Goal: Information Seeking & Learning: Learn about a topic

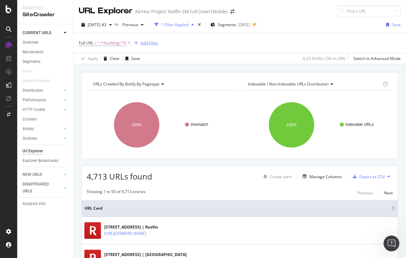
click at [144, 41] on div "Add Filter" at bounding box center [150, 43] width 18 height 6
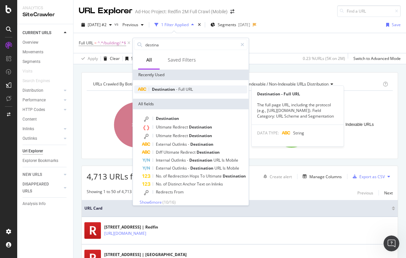
click at [164, 87] on span "Destination" at bounding box center [164, 89] width 24 height 6
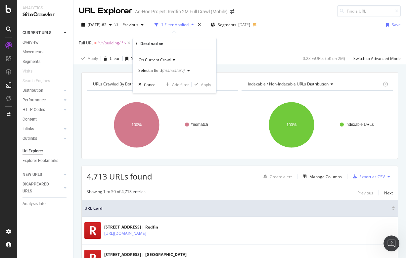
click at [150, 75] on button "Select a field (mandatory)" at bounding box center [165, 70] width 54 height 11
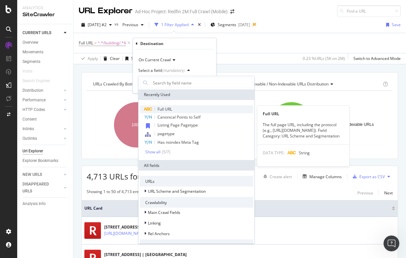
click at [165, 107] on span "Full URL" at bounding box center [165, 109] width 15 height 6
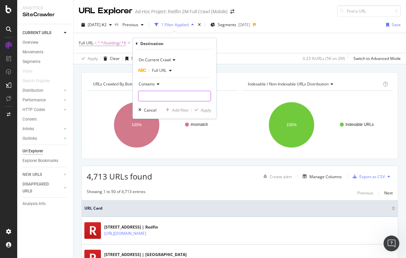
click at [161, 96] on input "text" at bounding box center [175, 96] width 72 height 11
type input "/city/"
click at [203, 108] on div "Apply" at bounding box center [206, 110] width 10 height 6
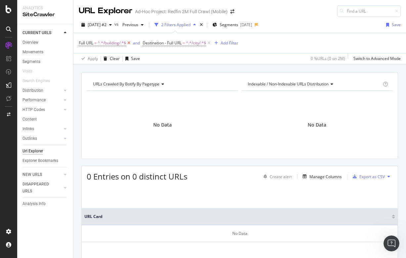
click at [129, 41] on icon at bounding box center [129, 43] width 6 height 7
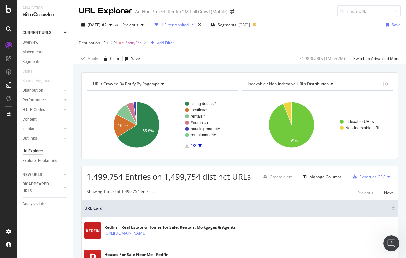
click at [167, 44] on div "Add Filter" at bounding box center [166, 43] width 18 height 6
click at [283, 40] on div "Destination - Full URL = ^.*/city/.*$ Add Filter" at bounding box center [240, 43] width 322 height 20
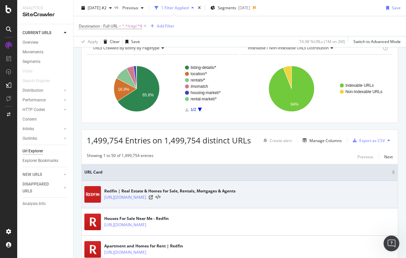
scroll to position [25, 0]
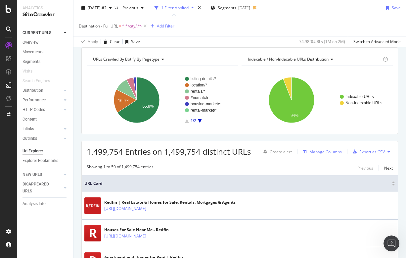
click at [337, 149] on div "Manage Columns" at bounding box center [325, 152] width 32 height 6
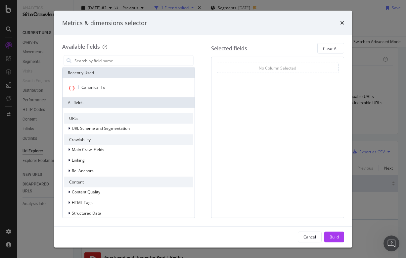
click at [342, 19] on div "times" at bounding box center [342, 23] width 4 height 9
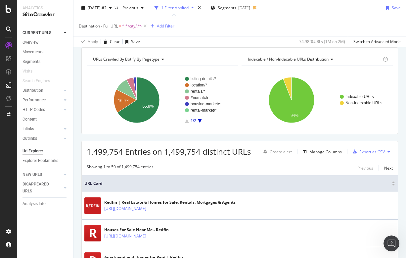
click at [117, 27] on span "Destination - Full URL" at bounding box center [98, 26] width 39 height 6
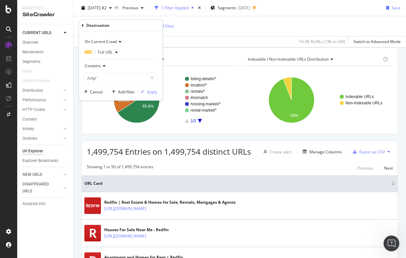
click at [83, 25] on icon at bounding box center [83, 25] width 2 height 4
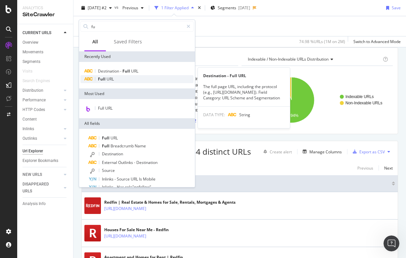
type input "fu"
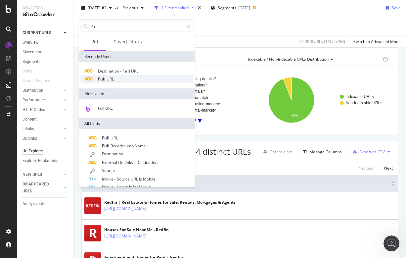
click at [109, 79] on span "URL" at bounding box center [110, 79] width 7 height 6
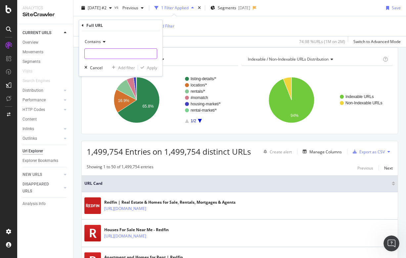
click at [104, 53] on input "text" at bounding box center [121, 53] width 72 height 11
type input "/building/"
click at [154, 69] on div "Apply" at bounding box center [152, 68] width 10 height 6
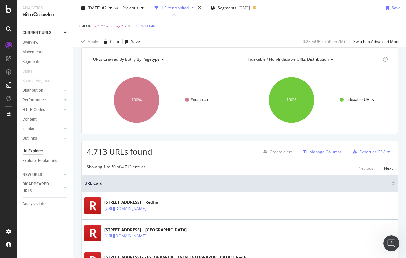
click at [320, 151] on div "Manage Columns" at bounding box center [325, 152] width 32 height 6
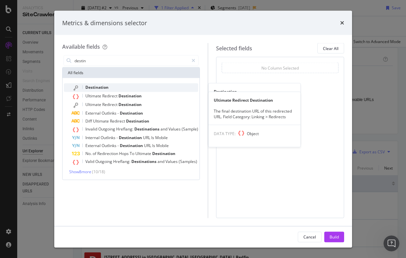
type input "destin"
click at [101, 86] on span "Destination" at bounding box center [96, 87] width 23 height 6
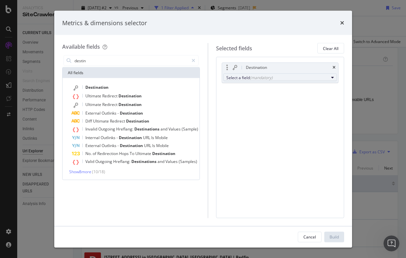
click at [262, 76] on div "(mandatory)" at bounding box center [261, 77] width 23 height 6
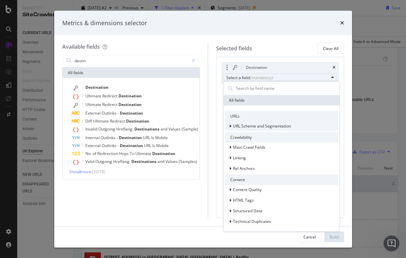
click at [244, 124] on span "URL Scheme and Segmentation" at bounding box center [262, 126] width 58 height 6
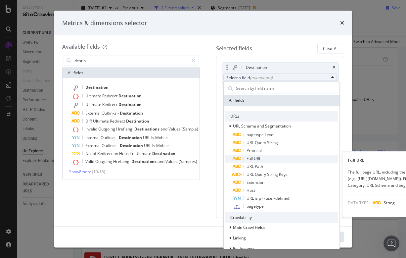
click at [258, 157] on span "Full URL" at bounding box center [254, 158] width 15 height 6
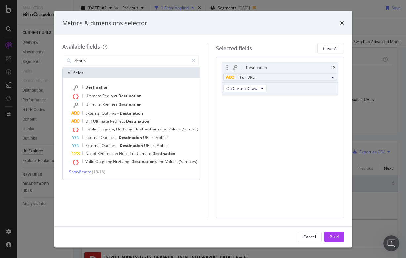
click at [266, 79] on div "Full URL" at bounding box center [277, 77] width 102 height 8
click at [289, 42] on div "Available fields destin All fields Destination Ultimate Redirect Destination Ul…" at bounding box center [203, 130] width 298 height 191
click at [257, 86] on span "On Current Crawl" at bounding box center [242, 88] width 32 height 6
click at [292, 107] on div "Destination Full URL On Current Crawl You can use this field as a" at bounding box center [280, 86] width 117 height 47
click at [334, 232] on button "Build" at bounding box center [334, 236] width 20 height 11
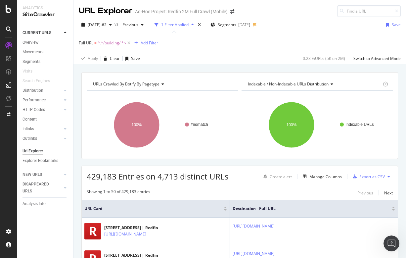
click at [115, 44] on span "^.*/building/.*$" at bounding box center [112, 42] width 28 height 9
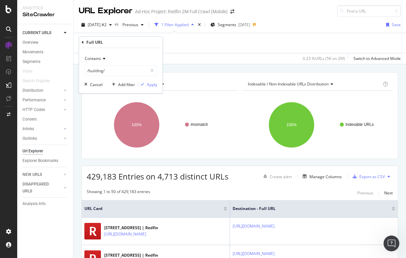
click at [82, 41] on icon at bounding box center [83, 42] width 2 height 4
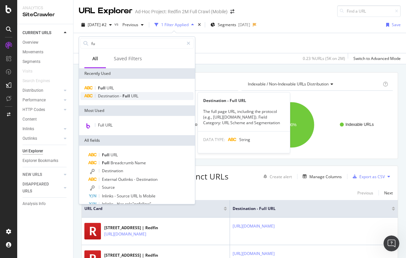
click at [114, 95] on span "Destination" at bounding box center [109, 96] width 22 height 6
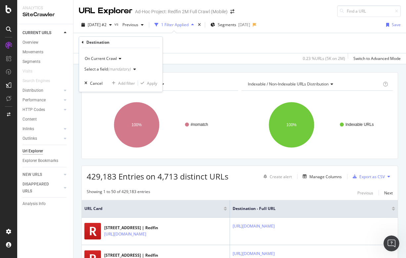
click at [99, 67] on div "Select a field (mandatory)" at bounding box center [107, 69] width 46 height 4
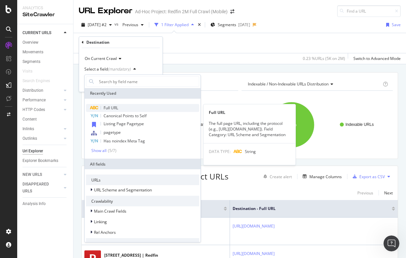
click at [116, 108] on span "Full URL" at bounding box center [111, 108] width 15 height 6
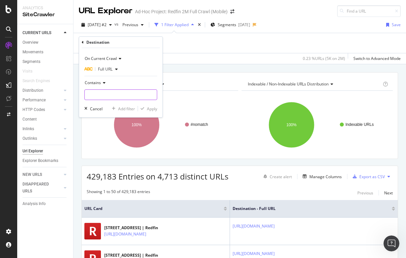
click at [102, 91] on input "text" at bounding box center [121, 94] width 72 height 11
type input "/building/"
click at [153, 107] on div "Apply" at bounding box center [152, 109] width 10 height 6
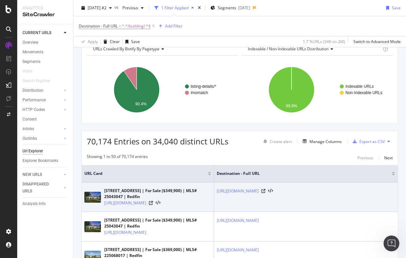
scroll to position [33, 0]
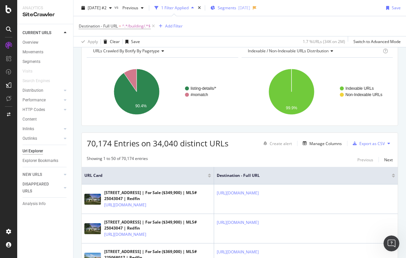
click at [236, 8] on span "Segments" at bounding box center [227, 8] width 19 height 6
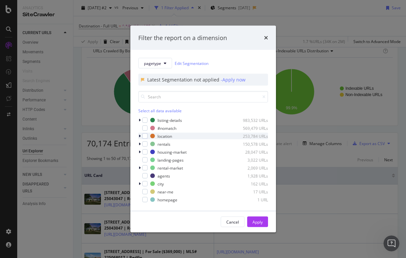
click at [139, 135] on icon "modal" at bounding box center [140, 136] width 2 height 4
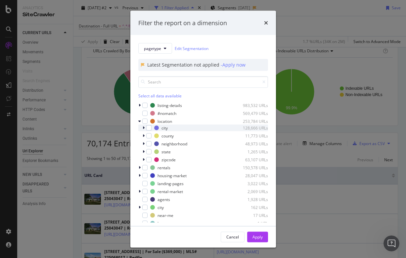
click at [144, 128] on icon "modal" at bounding box center [144, 128] width 2 height 4
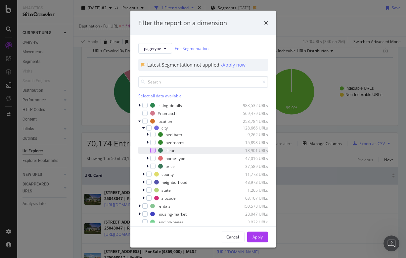
click at [154, 151] on div "modal" at bounding box center [152, 150] width 5 height 5
click at [153, 134] on div "modal" at bounding box center [152, 134] width 5 height 5
click at [148, 127] on icon "modal" at bounding box center [148, 127] width 3 height 3
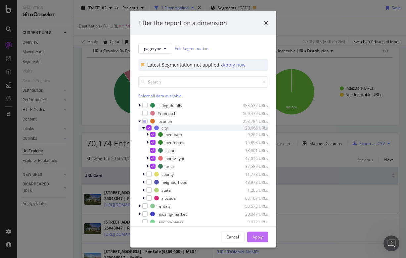
click at [254, 235] on div "Apply" at bounding box center [258, 237] width 10 height 6
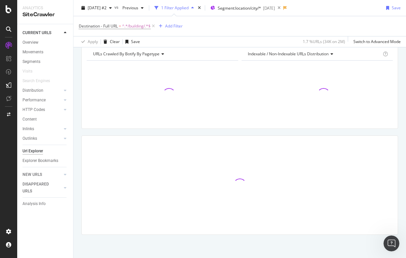
scroll to position [30, 0]
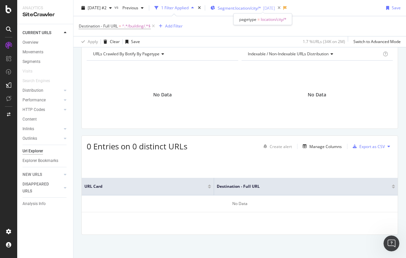
click at [249, 9] on span "Segment: location/city/*" at bounding box center [239, 8] width 43 height 6
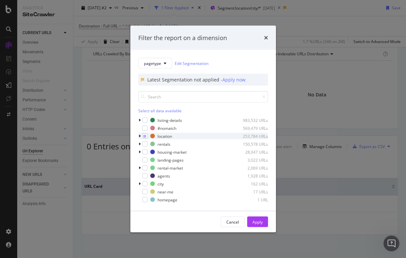
click at [140, 136] on icon "modal" at bounding box center [140, 136] width 2 height 4
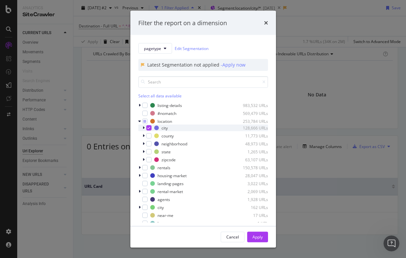
click at [149, 126] on icon "modal" at bounding box center [148, 127] width 3 height 3
click at [145, 121] on div "modal" at bounding box center [144, 120] width 5 height 5
click at [258, 237] on div "Apply" at bounding box center [258, 237] width 10 height 6
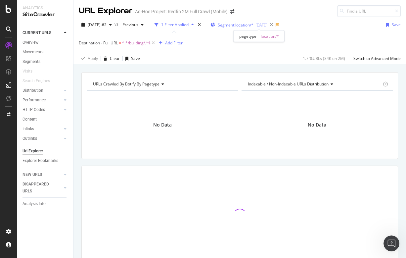
click at [254, 25] on span "Segment: location/*" at bounding box center [236, 25] width 36 height 6
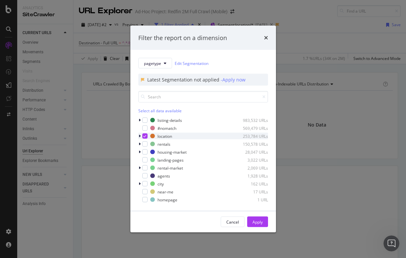
click at [146, 133] on div "modal" at bounding box center [144, 135] width 5 height 5
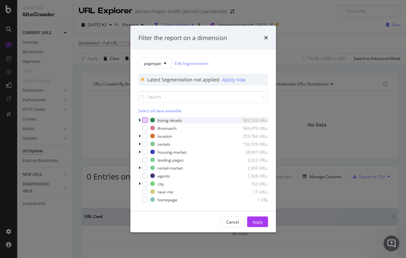
click at [146, 121] on div "modal" at bounding box center [144, 119] width 5 height 5
click at [250, 223] on button "Apply" at bounding box center [257, 221] width 21 height 11
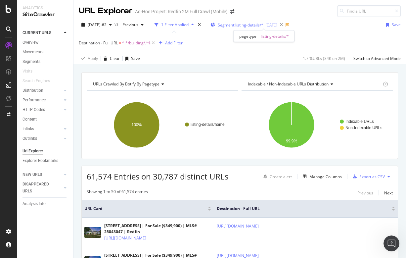
click at [242, 24] on span "Segment: listing-details/*" at bounding box center [241, 25] width 46 height 6
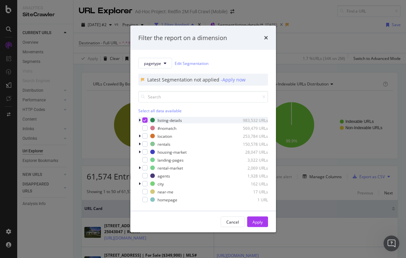
click at [143, 119] on icon "modal" at bounding box center [144, 119] width 3 height 3
click at [298, 45] on div "Filter the report on a dimension pagetype Edit Segmentation Latest Segmentation…" at bounding box center [203, 129] width 406 height 258
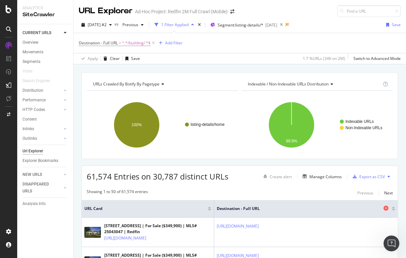
click at [387, 207] on icon at bounding box center [386, 208] width 5 height 5
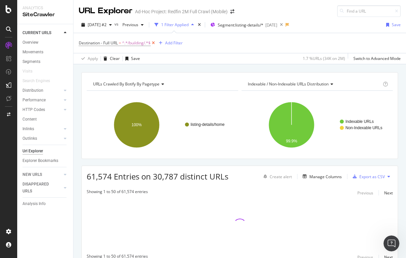
click at [155, 41] on icon at bounding box center [154, 43] width 6 height 7
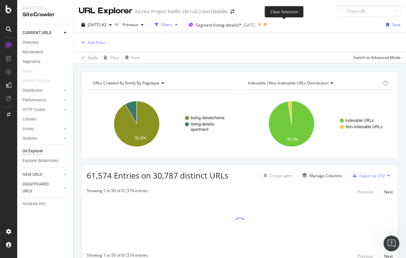
click at [264, 24] on icon at bounding box center [260, 24] width 8 height 9
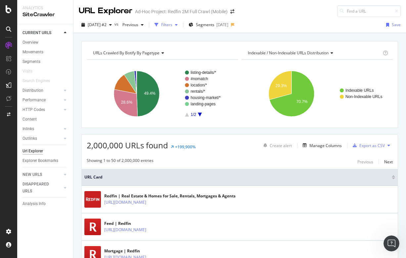
click at [172, 24] on div "Filters" at bounding box center [166, 25] width 11 height 6
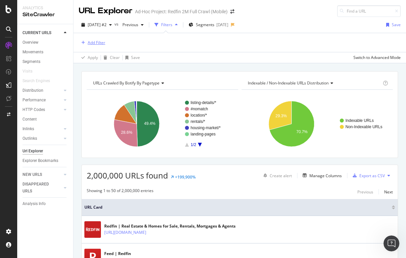
click at [94, 41] on div "Add Filter" at bounding box center [97, 43] width 18 height 6
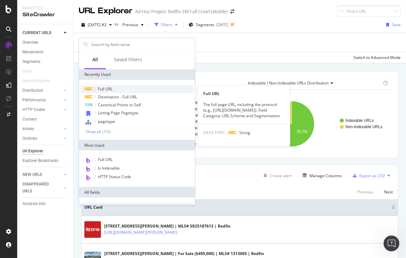
click at [109, 86] on span "Full URL" at bounding box center [105, 89] width 15 height 6
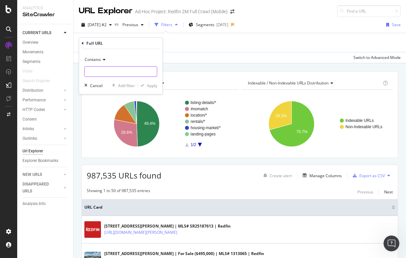
click at [104, 75] on input "text" at bounding box center [121, 71] width 72 height 11
type input "/building/"
click at [153, 85] on div "Apply" at bounding box center [152, 86] width 10 height 6
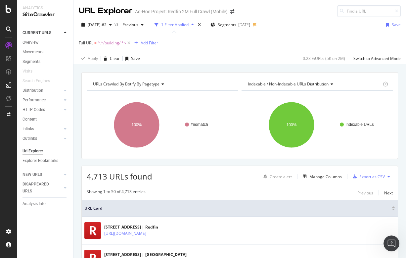
click at [147, 43] on div "Add Filter" at bounding box center [150, 43] width 18 height 6
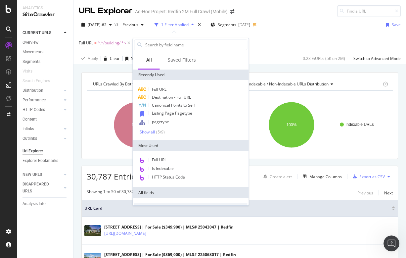
click at [120, 43] on span "^.*/building/.*$" at bounding box center [112, 42] width 28 height 9
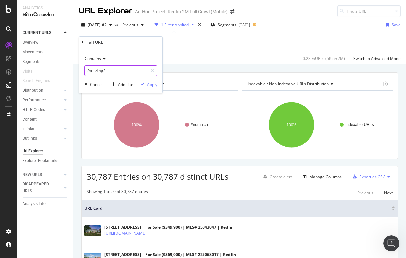
click at [114, 71] on input "/building/" at bounding box center [116, 70] width 63 height 11
drag, startPoint x: 114, startPoint y: 71, endPoint x: 83, endPoint y: 69, distance: 31.2
click at [83, 69] on div "Contains /building/ Cancel Add filter Apply" at bounding box center [120, 70] width 83 height 45
paste input "unit-631/home/67410061"
type input "/unit-631/home/67410061"
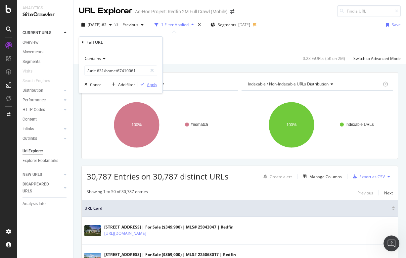
click at [154, 83] on div "Apply" at bounding box center [152, 85] width 10 height 6
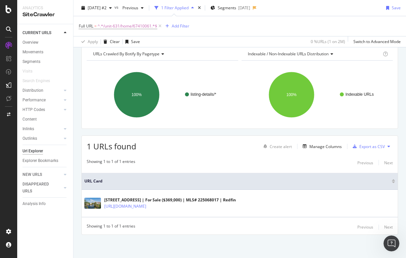
scroll to position [30, 0]
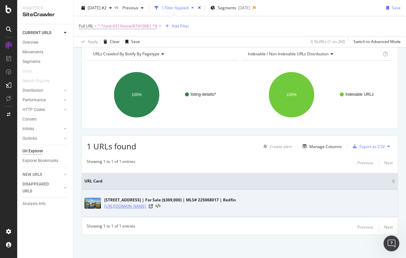
click at [146, 207] on link "[URL][DOMAIN_NAME]" at bounding box center [125, 206] width 42 height 7
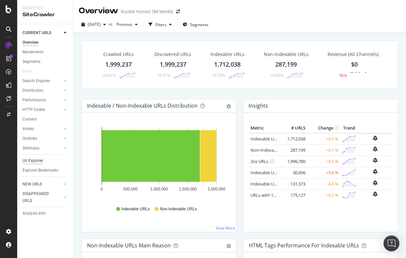
click at [37, 160] on div "Url Explorer" at bounding box center [33, 160] width 21 height 7
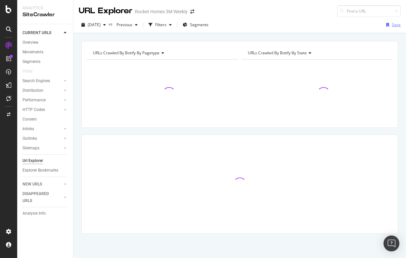
click at [394, 24] on div "Save" at bounding box center [396, 25] width 9 height 6
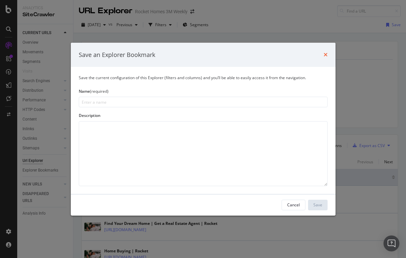
click at [325, 54] on icon "times" at bounding box center [326, 54] width 4 height 5
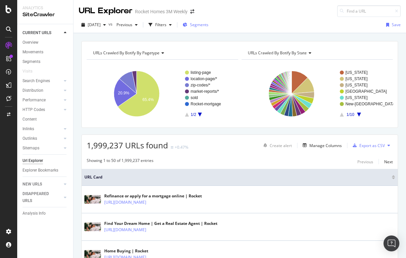
click at [209, 23] on span "Segments" at bounding box center [199, 25] width 19 height 6
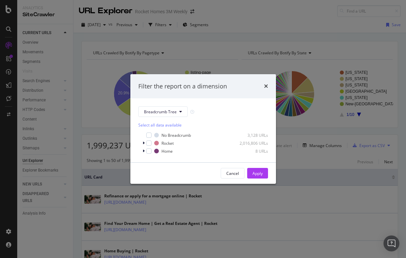
click at [254, 28] on div "Filter the report on a dimension Breadcrumb Tree Select all data available No B…" at bounding box center [203, 129] width 406 height 258
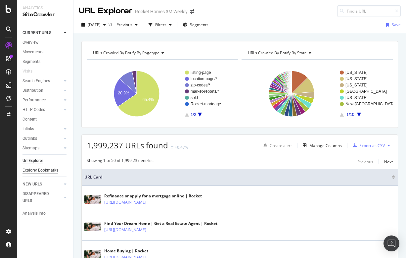
click at [41, 169] on div "Explorer Bookmarks" at bounding box center [41, 170] width 36 height 7
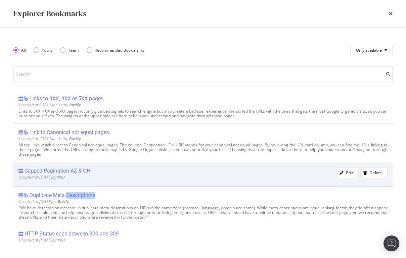
scroll to position [232, 0]
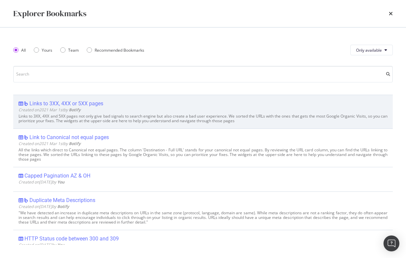
click at [180, 99] on div "Links to 3XX, 4XX or 5XX pages Created on 2021 Mar 1st by Botify Links to 3XX, …" at bounding box center [203, 112] width 380 height 34
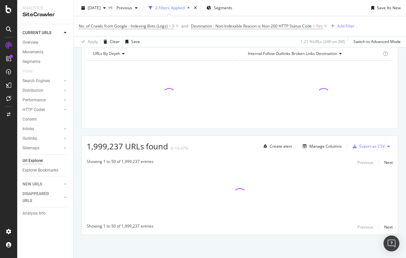
scroll to position [75, 0]
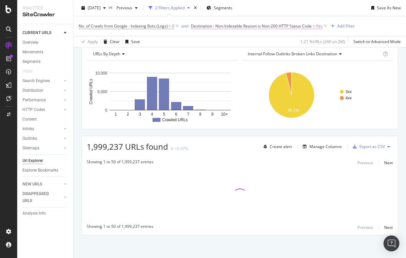
click at [220, 26] on span "Destination - Non-Indexable Reason is Non-200 HTTP Status Code" at bounding box center [251, 26] width 121 height 6
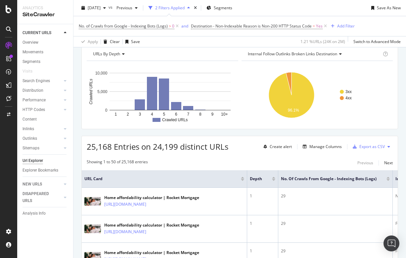
click at [321, 13] on div "2025 Jul. 4th vs Previous 2 Filters Applied Segments Save As New" at bounding box center [239, 9] width 333 height 13
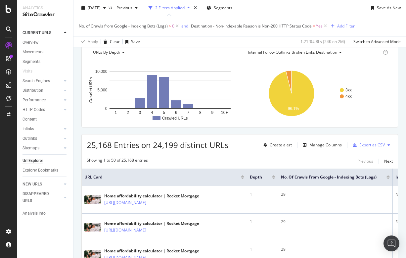
scroll to position [0, 0]
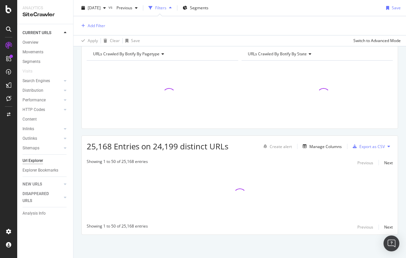
scroll to position [29, 0]
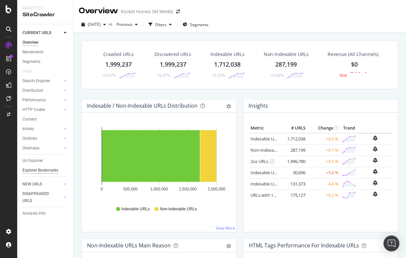
click at [41, 171] on div "Explorer Bookmarks" at bounding box center [41, 170] width 36 height 7
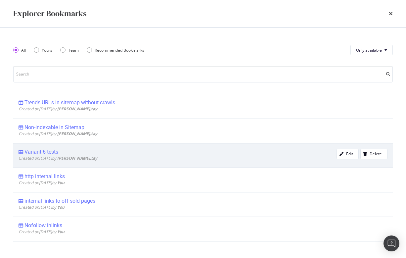
scroll to position [48, 0]
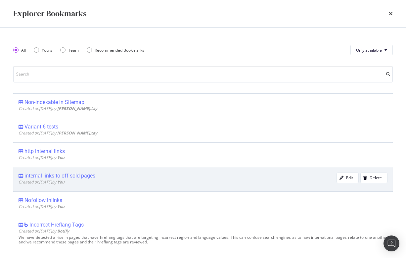
click at [59, 175] on div "internal links to off sold pages" at bounding box center [59, 175] width 71 height 7
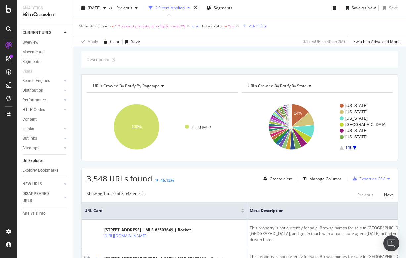
scroll to position [59, 0]
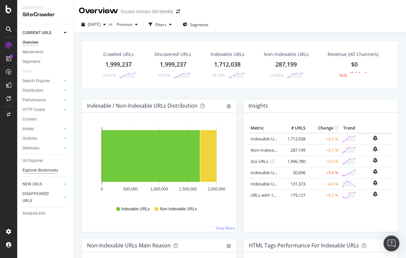
click at [36, 170] on div "Explorer Bookmarks" at bounding box center [41, 170] width 36 height 7
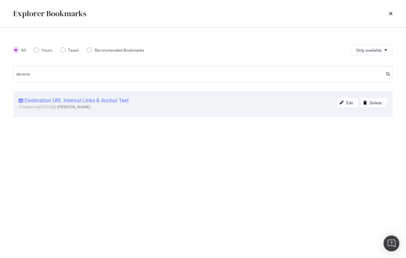
type input "destina"
click at [49, 101] on div "Destination URL Internal Links & Anchor Text" at bounding box center [76, 100] width 104 height 7
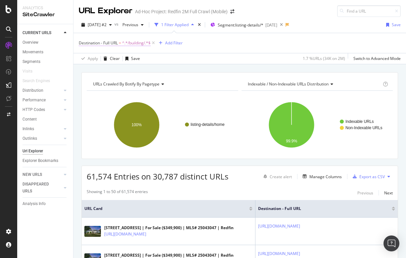
click at [122, 43] on span "Destination - Full URL = ^.*/building/.*$" at bounding box center [115, 43] width 72 height 6
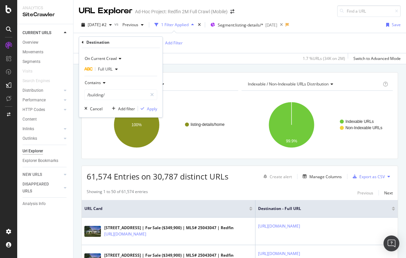
click at [168, 34] on div "Destination - Full URL = ^.*/building/.*$ Add Filter" at bounding box center [240, 43] width 322 height 20
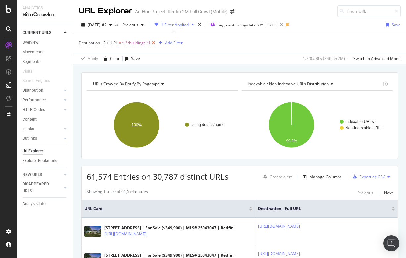
click at [153, 42] on icon at bounding box center [154, 43] width 6 height 7
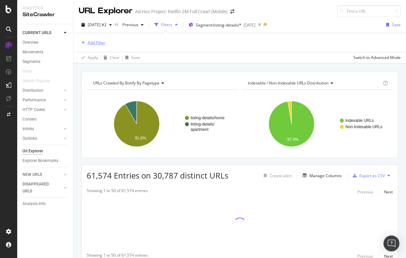
click at [92, 41] on div "Add Filter" at bounding box center [97, 43] width 18 height 6
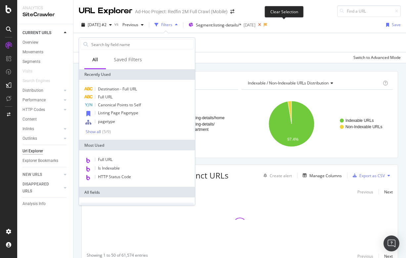
click at [264, 23] on icon at bounding box center [260, 24] width 8 height 9
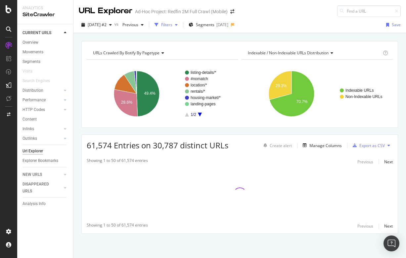
click at [172, 26] on div "Filters" at bounding box center [166, 25] width 11 height 6
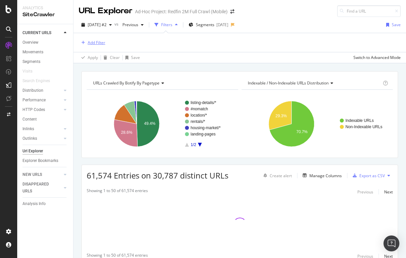
click at [98, 44] on div "Add Filter" at bounding box center [97, 43] width 18 height 6
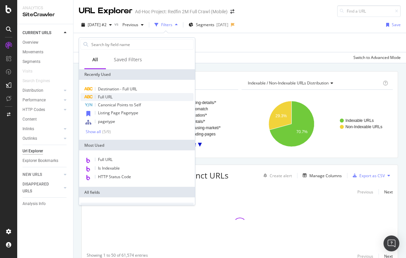
click at [109, 95] on span "Full URL" at bounding box center [105, 97] width 15 height 6
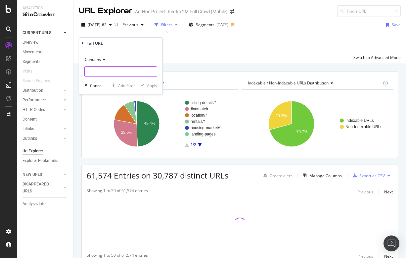
click at [103, 72] on input "text" at bounding box center [121, 71] width 72 height 11
type input "/building/"
click at [155, 82] on button "Apply" at bounding box center [147, 85] width 19 height 7
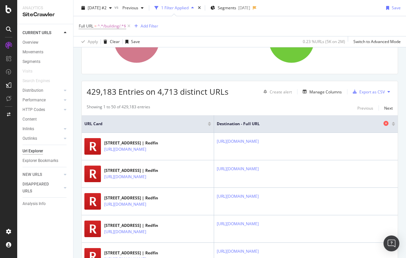
scroll to position [80, 0]
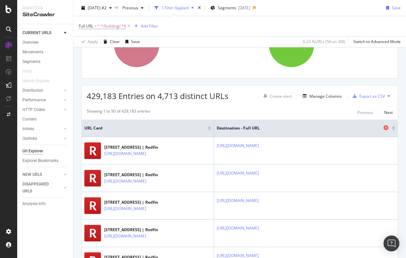
click at [386, 127] on icon at bounding box center [386, 127] width 5 height 5
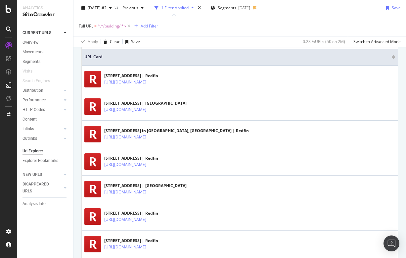
scroll to position [195, 0]
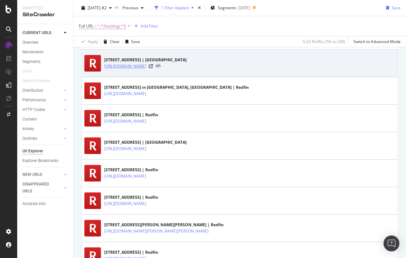
click at [146, 65] on link "[URL][DOMAIN_NAME]" at bounding box center [125, 66] width 42 height 7
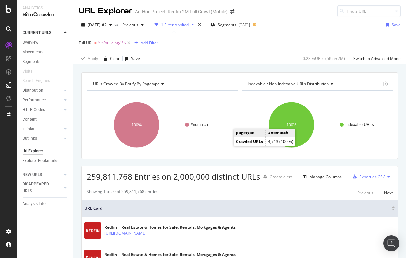
scroll to position [0, 0]
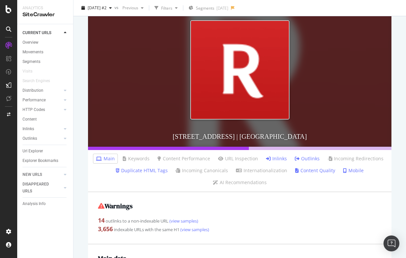
scroll to position [95, 0]
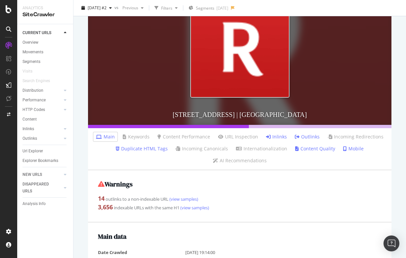
click at [159, 146] on link "Duplicate HTML Tags" at bounding box center [142, 148] width 52 height 7
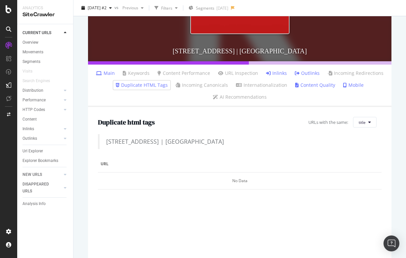
scroll to position [176, 0]
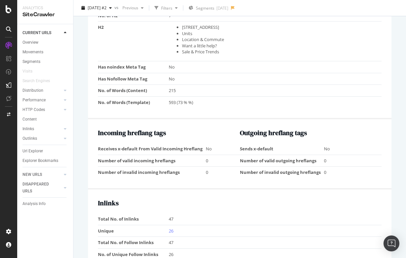
scroll to position [683, 0]
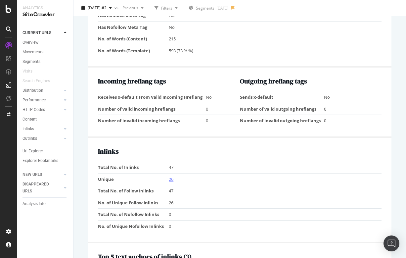
click at [171, 176] on link "26" at bounding box center [171, 179] width 5 height 6
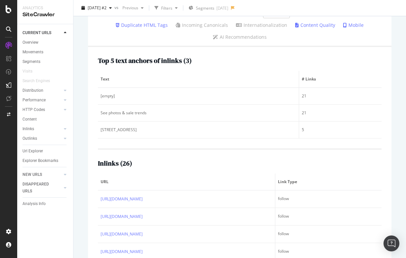
scroll to position [218, 0]
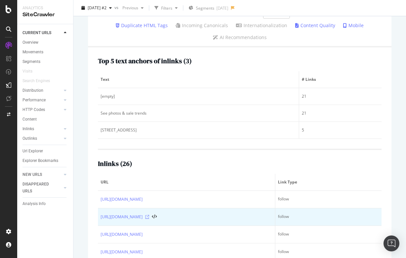
click at [149, 216] on icon at bounding box center [147, 217] width 4 height 4
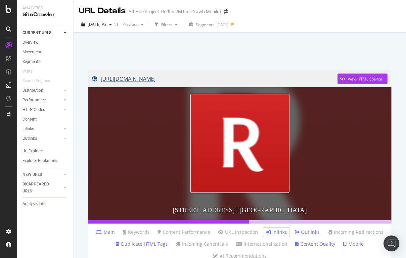
scroll to position [0, 0]
click at [311, 78] on link "[URL][DOMAIN_NAME]" at bounding box center [215, 78] width 246 height 17
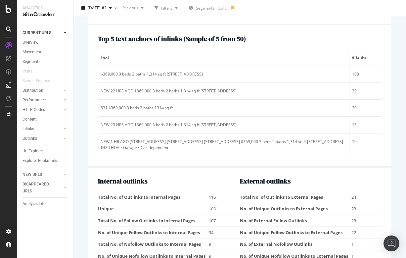
scroll to position [863, 0]
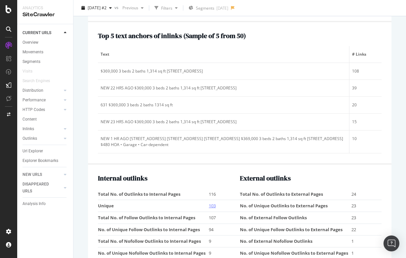
click at [211, 203] on link "103" at bounding box center [212, 206] width 7 height 6
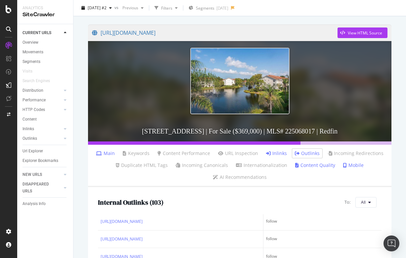
scroll to position [72, 0]
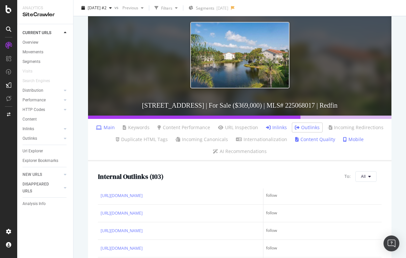
click at [275, 125] on link "Inlinks" at bounding box center [276, 127] width 21 height 7
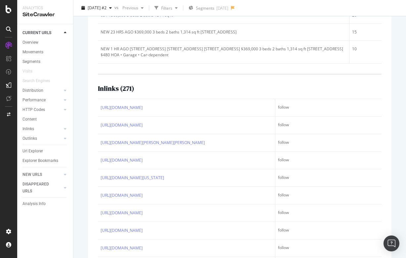
scroll to position [245, 0]
